Goal: Check status: Check status

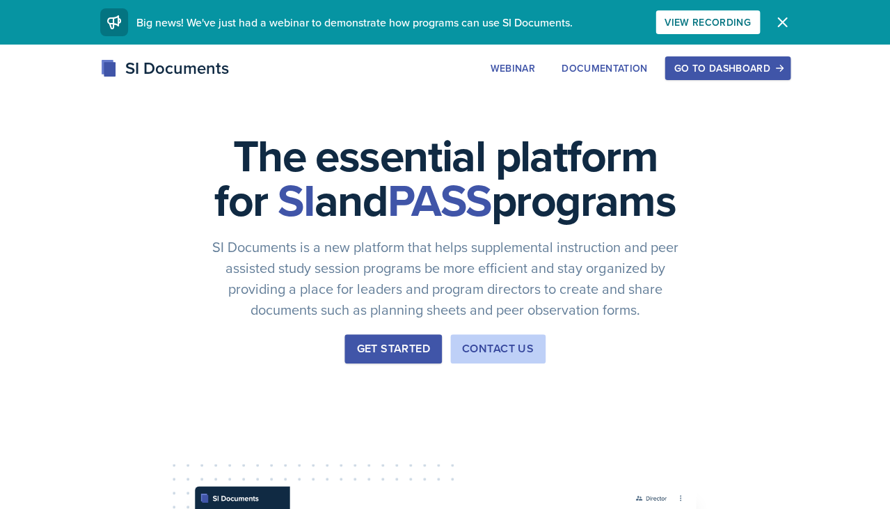
click at [747, 70] on div "Go to Dashboard" at bounding box center [727, 68] width 107 height 11
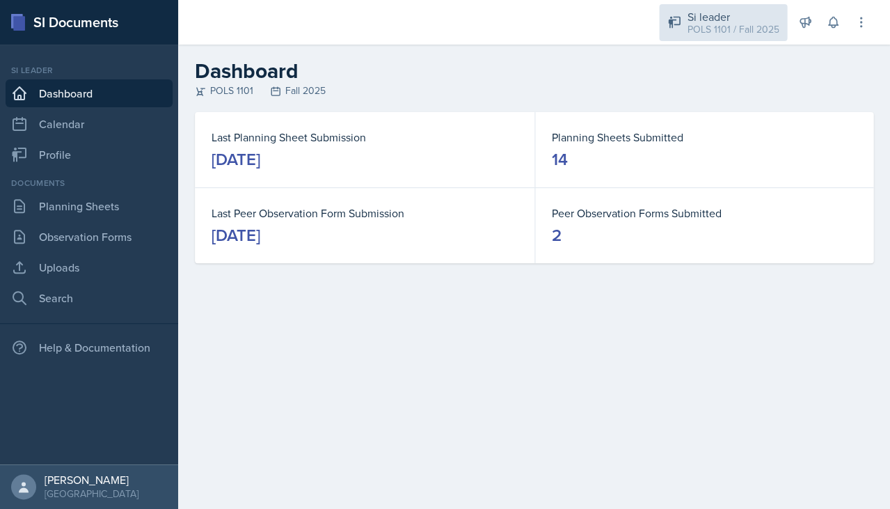
click at [714, 15] on div "Si leader" at bounding box center [733, 16] width 92 height 17
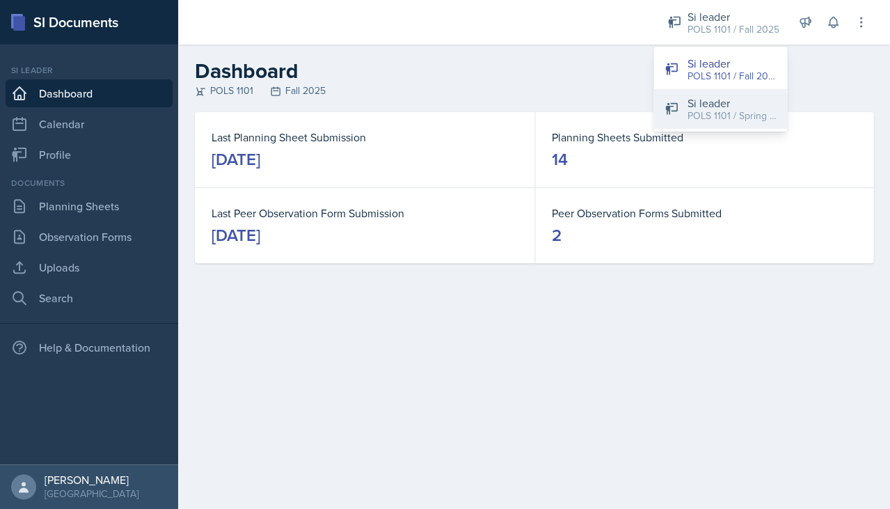
click at [692, 111] on div "POLS 1101 / Spring 2025" at bounding box center [731, 116] width 89 height 15
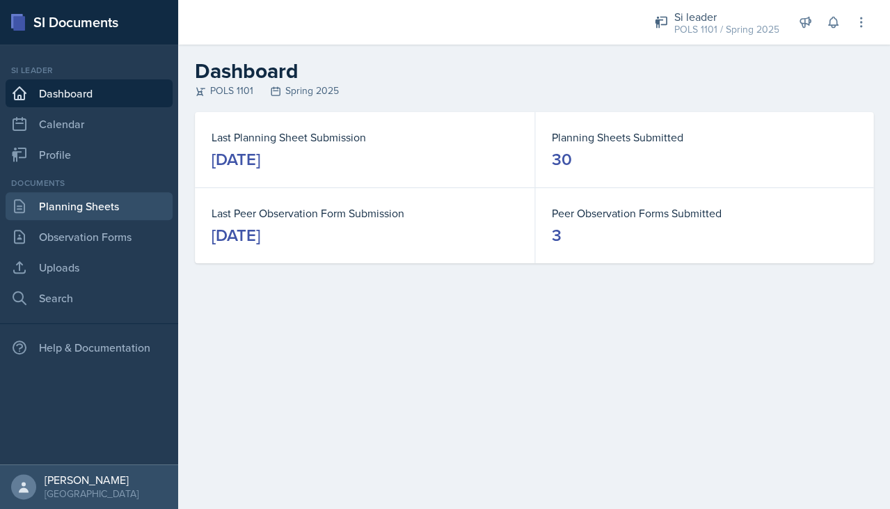
click at [141, 196] on link "Planning Sheets" at bounding box center [89, 206] width 167 height 28
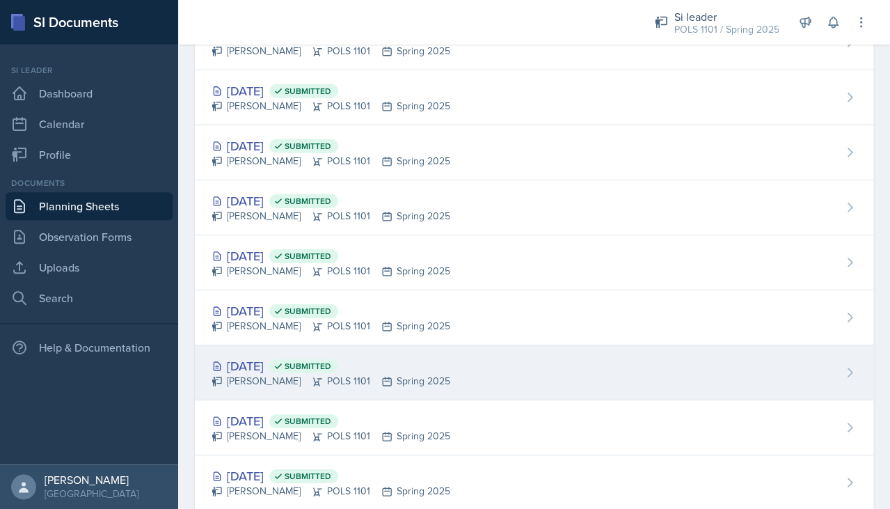
scroll to position [881, 0]
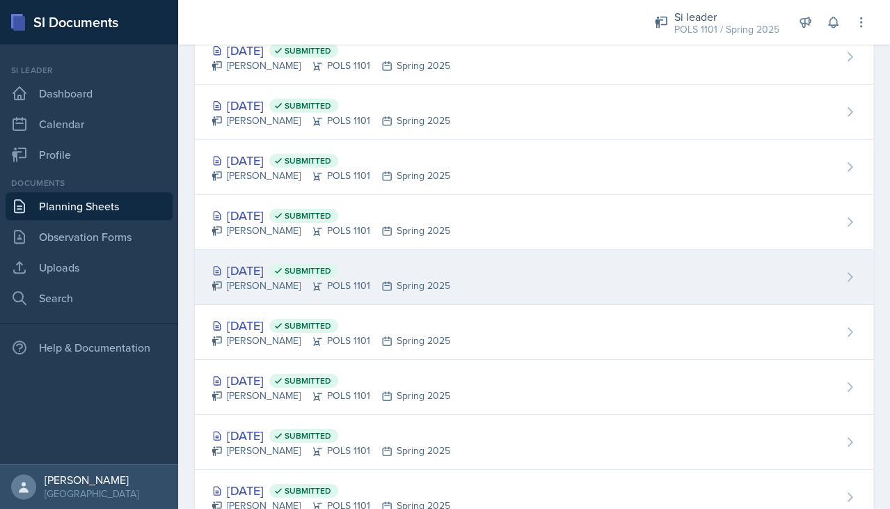
click at [423, 250] on div "[DATE] Submitted [PERSON_NAME] POLS 1101 Spring 2025" at bounding box center [534, 277] width 679 height 55
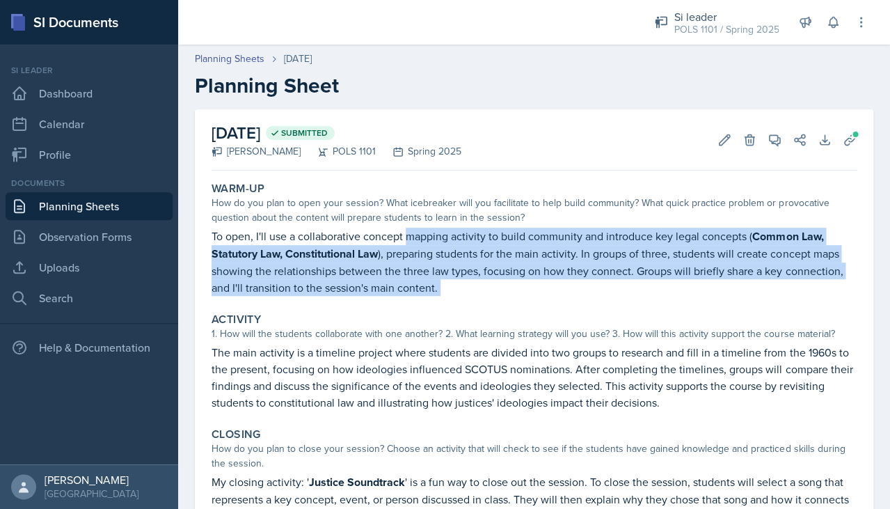
drag, startPoint x: 409, startPoint y: 237, endPoint x: 444, endPoint y: 301, distance: 72.6
click at [444, 306] on div "Warm-Up How do you plan to open your session? What icebreaker will you facilita…" at bounding box center [534, 369] width 645 height 387
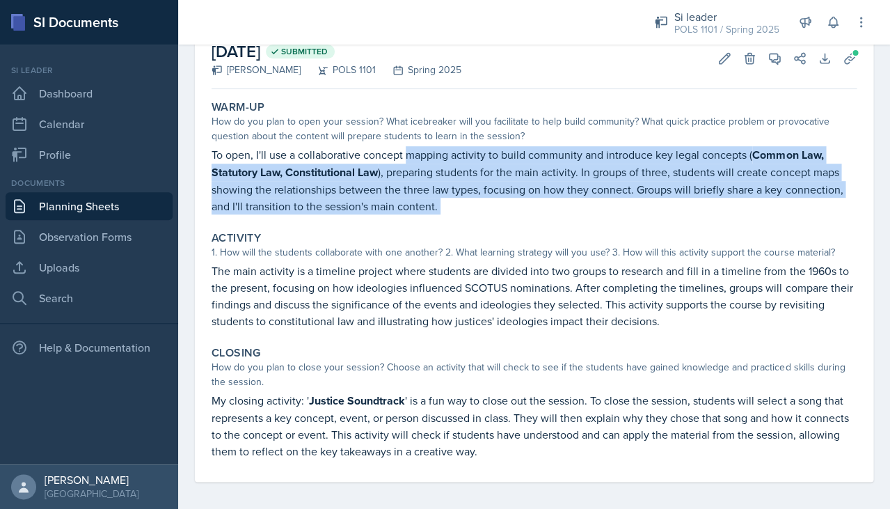
scroll to position [81, 0]
click at [503, 157] on p "To open, I'll use a collaborative concept mapping activity to build community a…" at bounding box center [534, 181] width 645 height 68
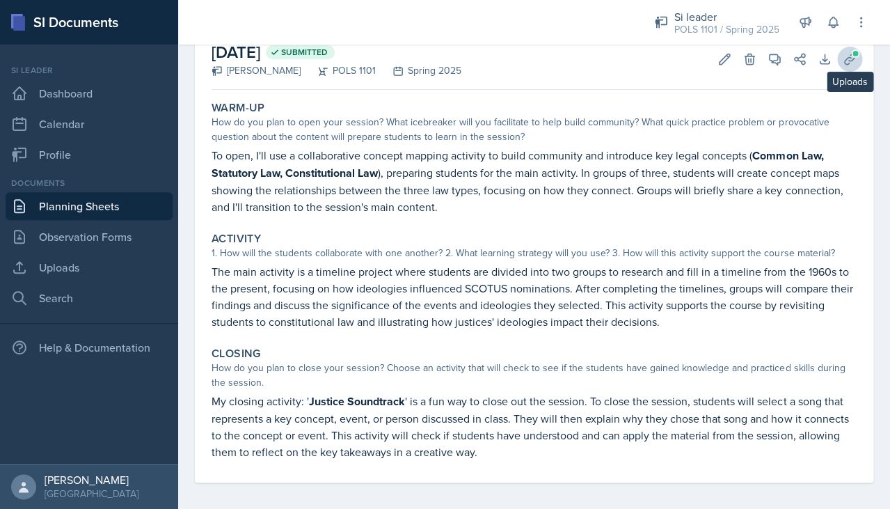
click at [847, 58] on icon at bounding box center [850, 59] width 14 height 14
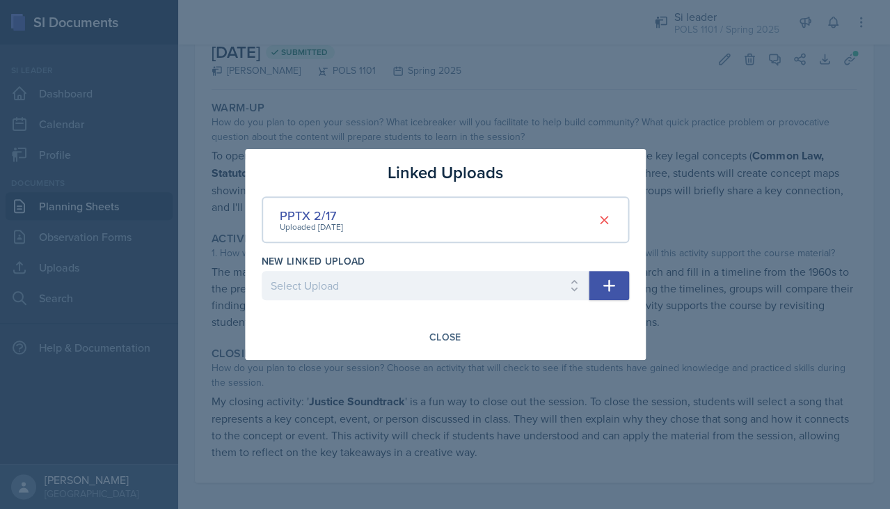
click at [723, 171] on div at bounding box center [445, 254] width 890 height 509
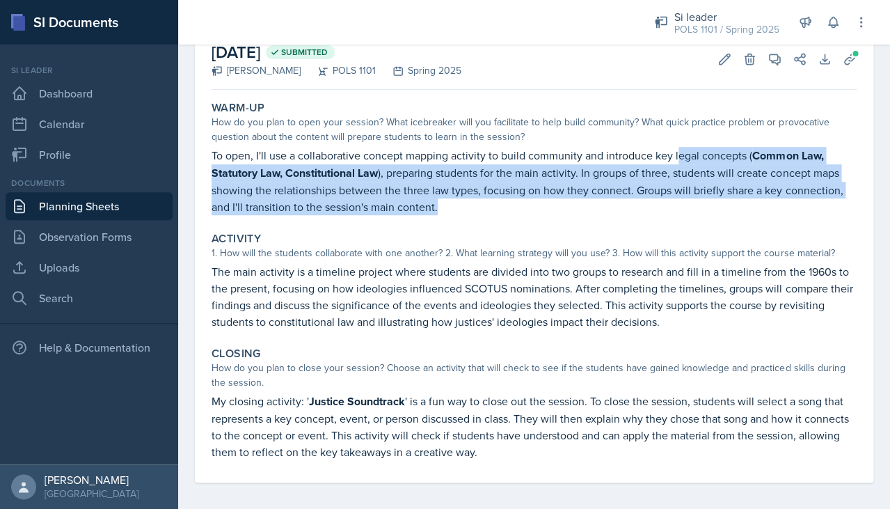
drag, startPoint x: 677, startPoint y: 153, endPoint x: 685, endPoint y: 210, distance: 57.7
click at [685, 210] on p "To open, I'll use a collaborative concept mapping activity to build community a…" at bounding box center [534, 181] width 645 height 68
